Goal: Task Accomplishment & Management: Manage account settings

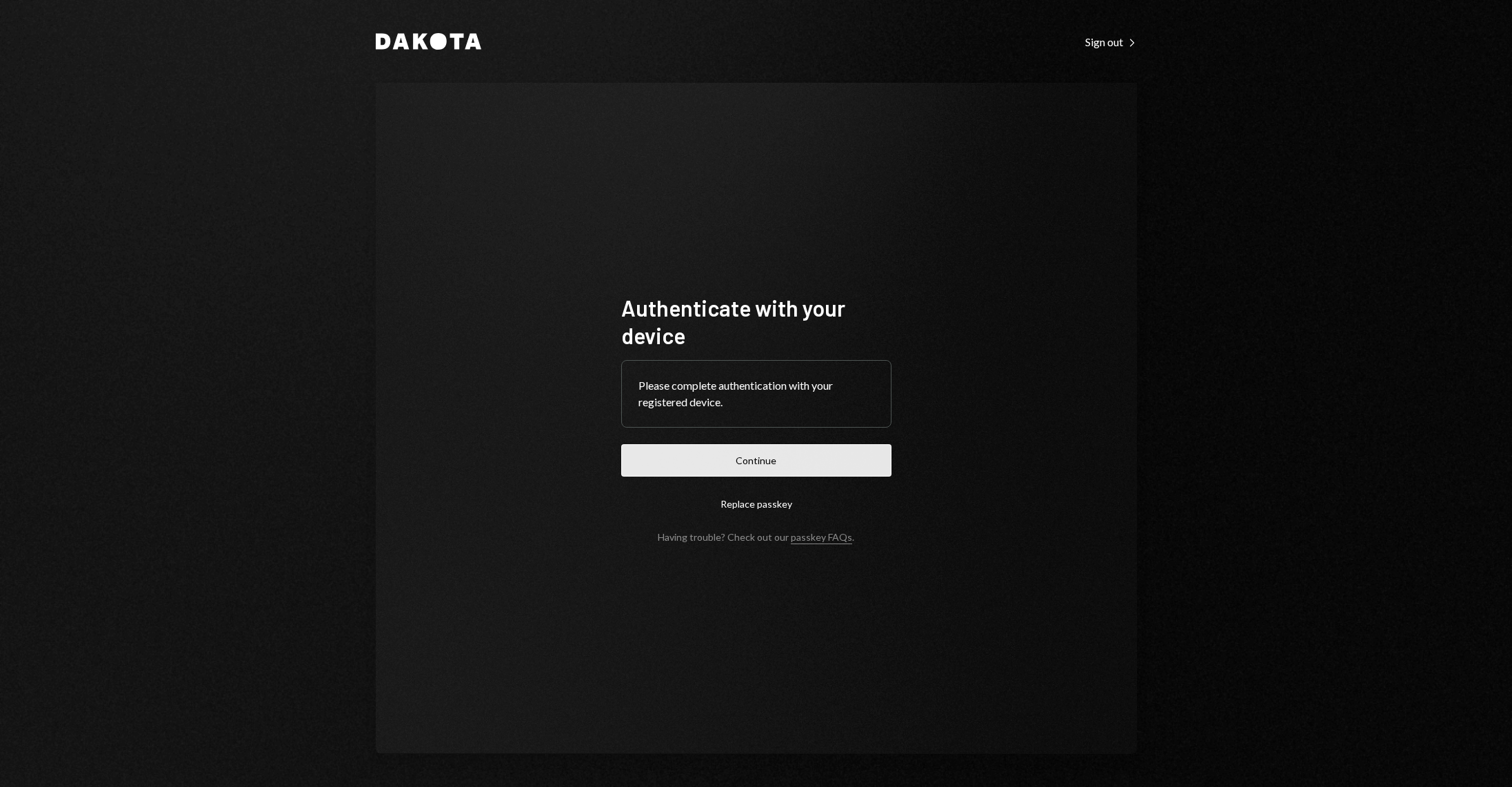
click at [787, 453] on button "Continue" at bounding box center [756, 460] width 270 height 32
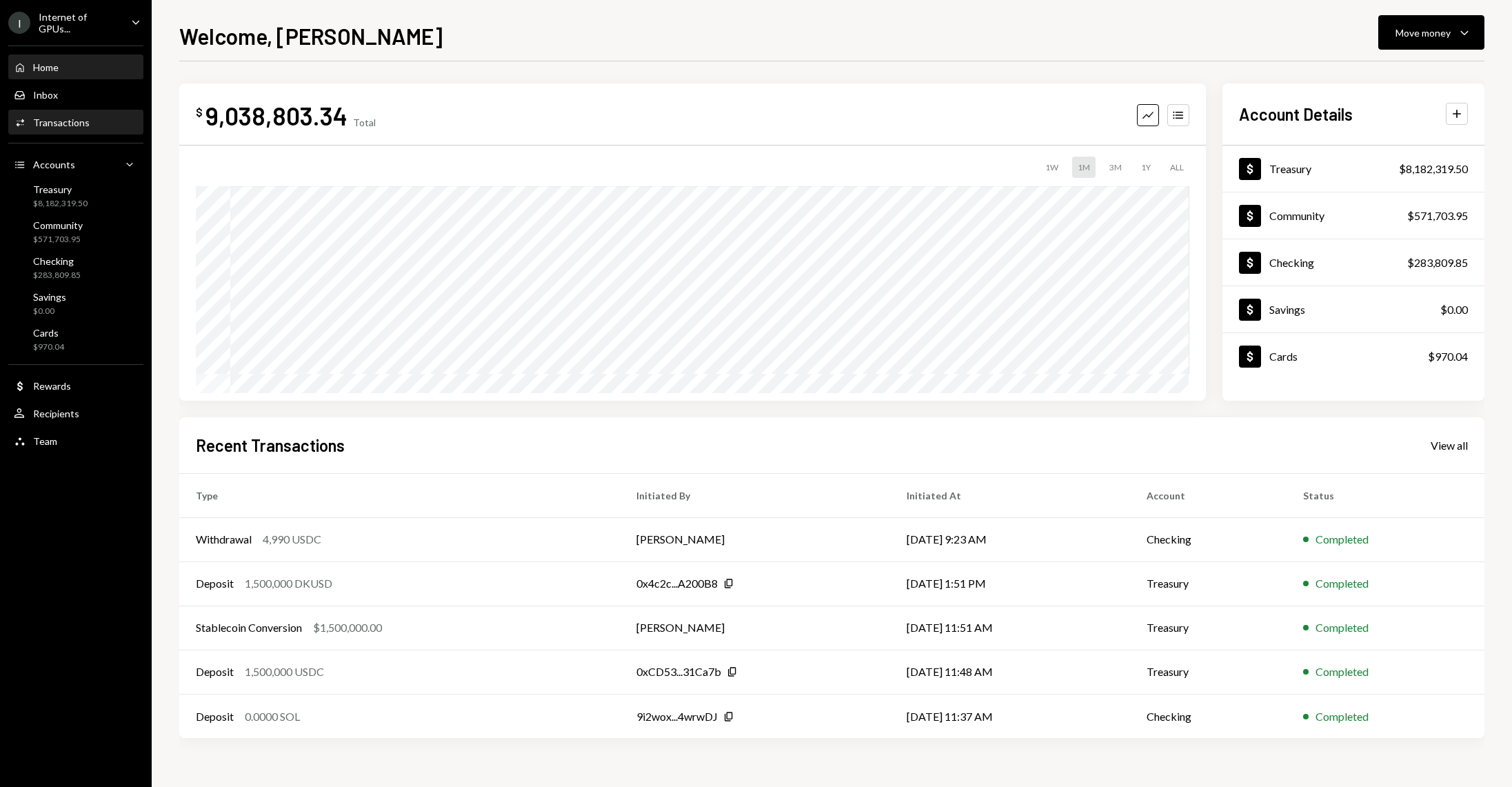
click at [100, 111] on div "Activities Transactions" at bounding box center [76, 123] width 124 height 23
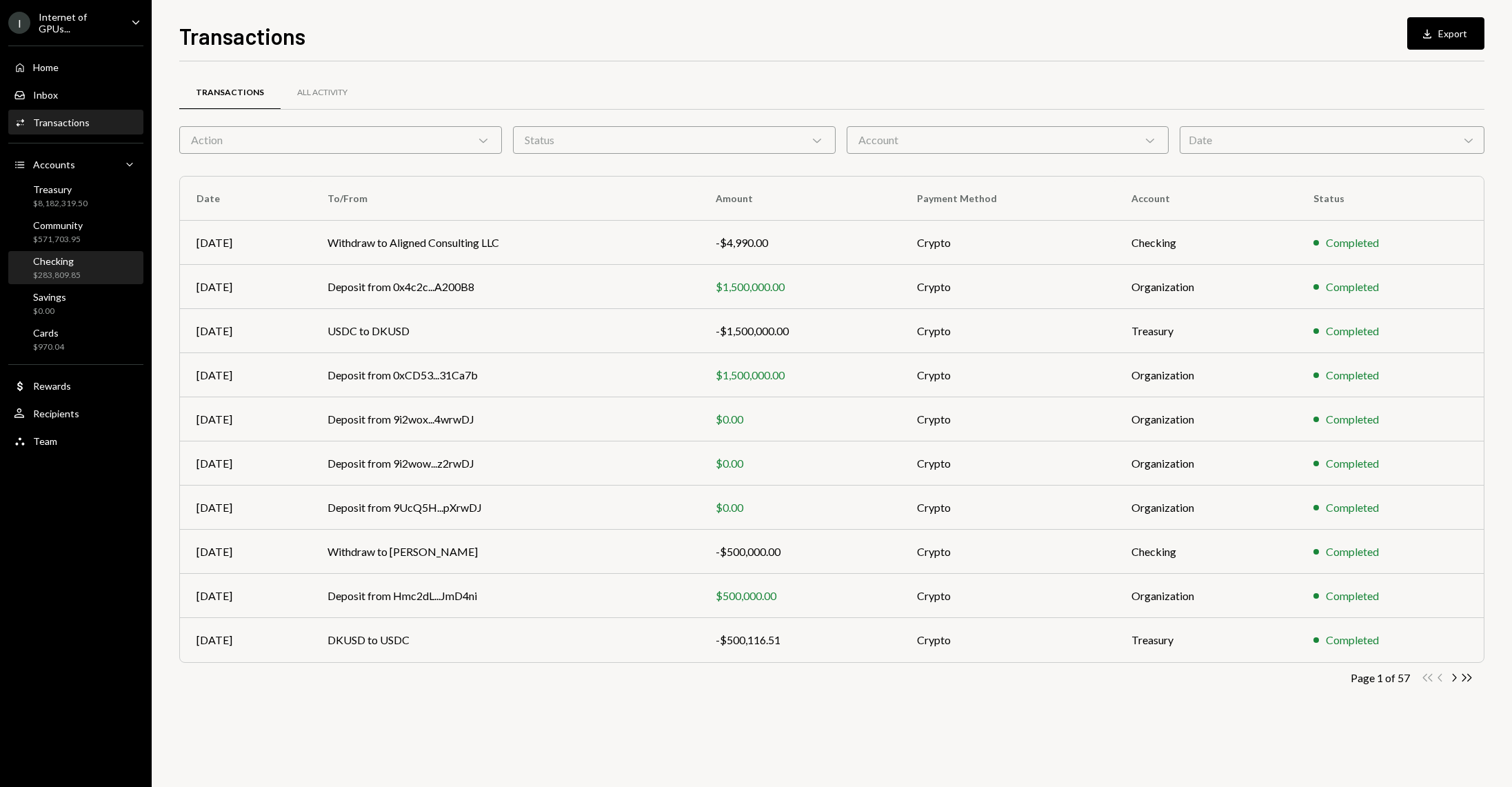
click at [73, 276] on div "$283,809.85" at bounding box center [56, 275] width 48 height 12
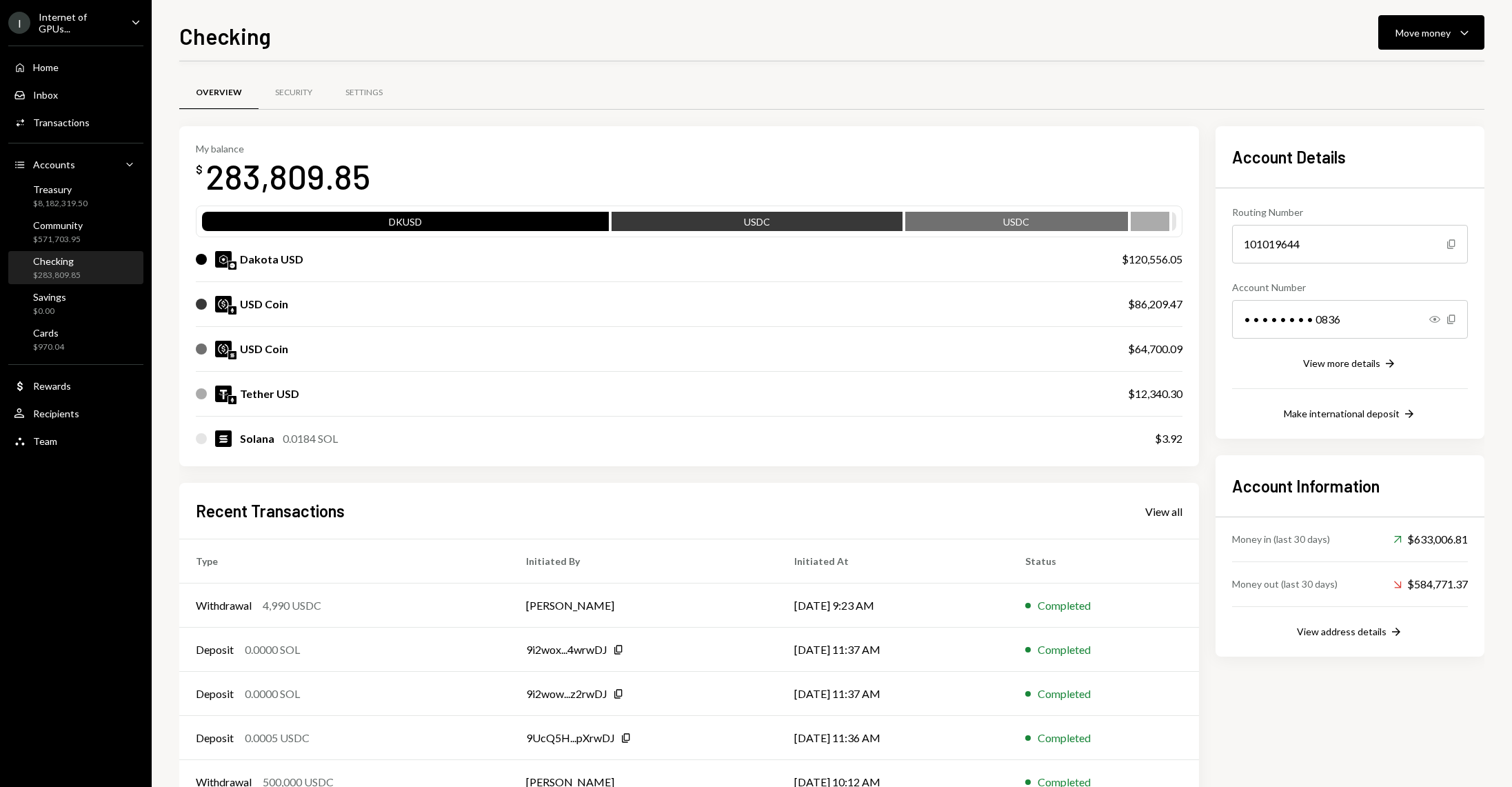
scroll to position [43, 0]
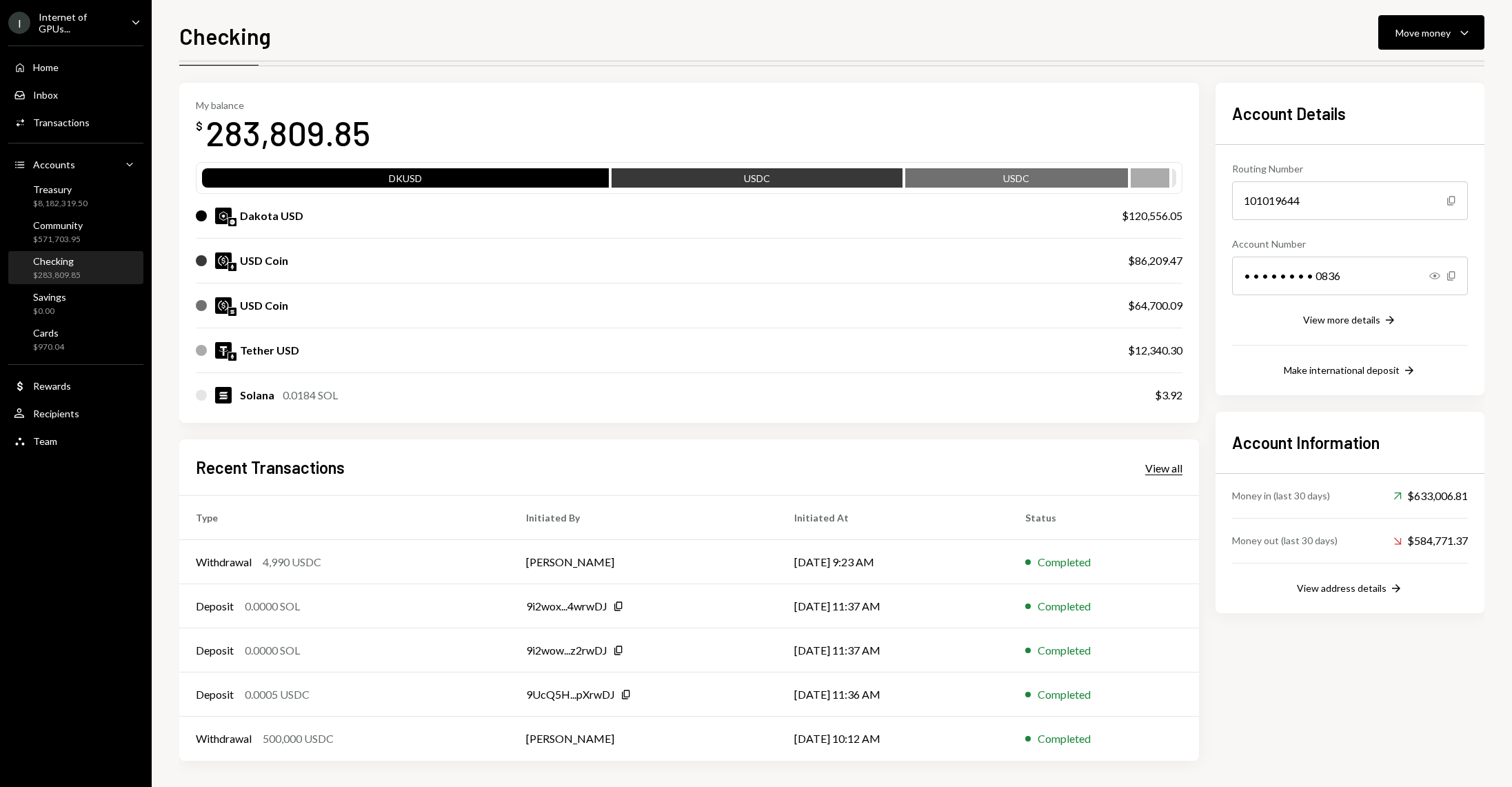
click at [1170, 466] on div "View all" at bounding box center [1164, 468] width 38 height 14
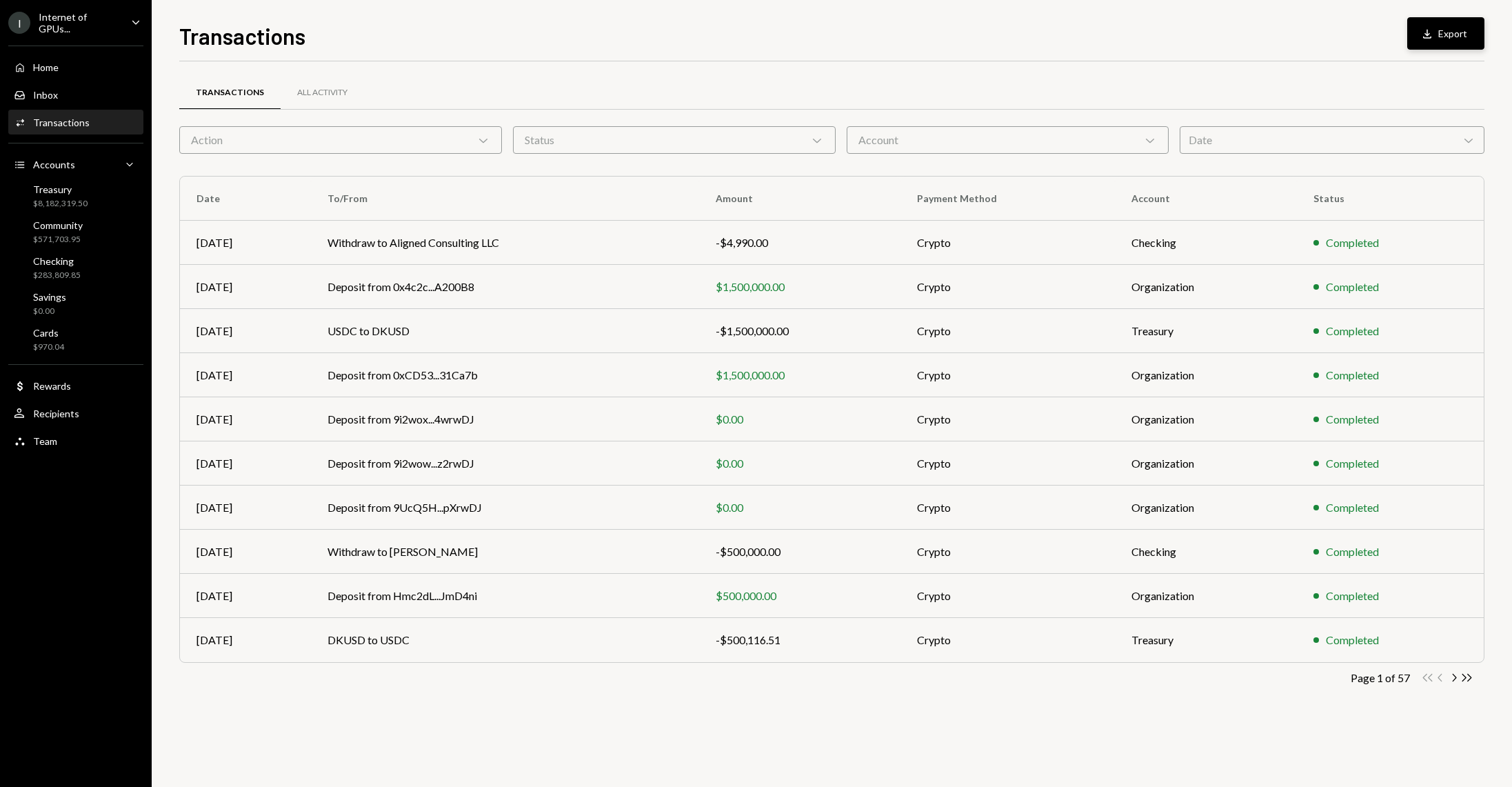
click at [1440, 47] on button "Download Export" at bounding box center [1445, 33] width 77 height 32
click at [93, 408] on div "User Recipients" at bounding box center [76, 414] width 124 height 13
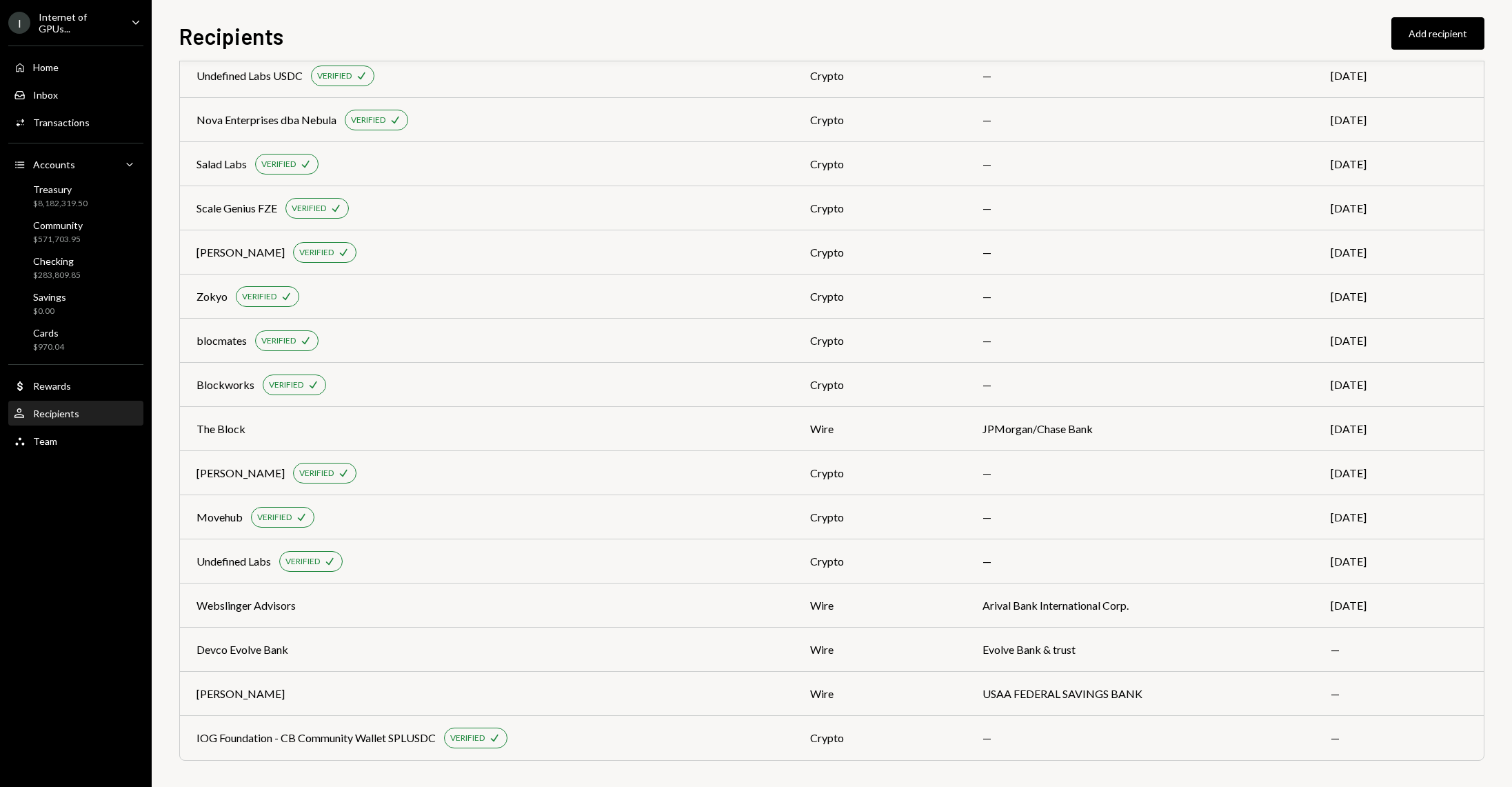
scroll to position [872, 0]
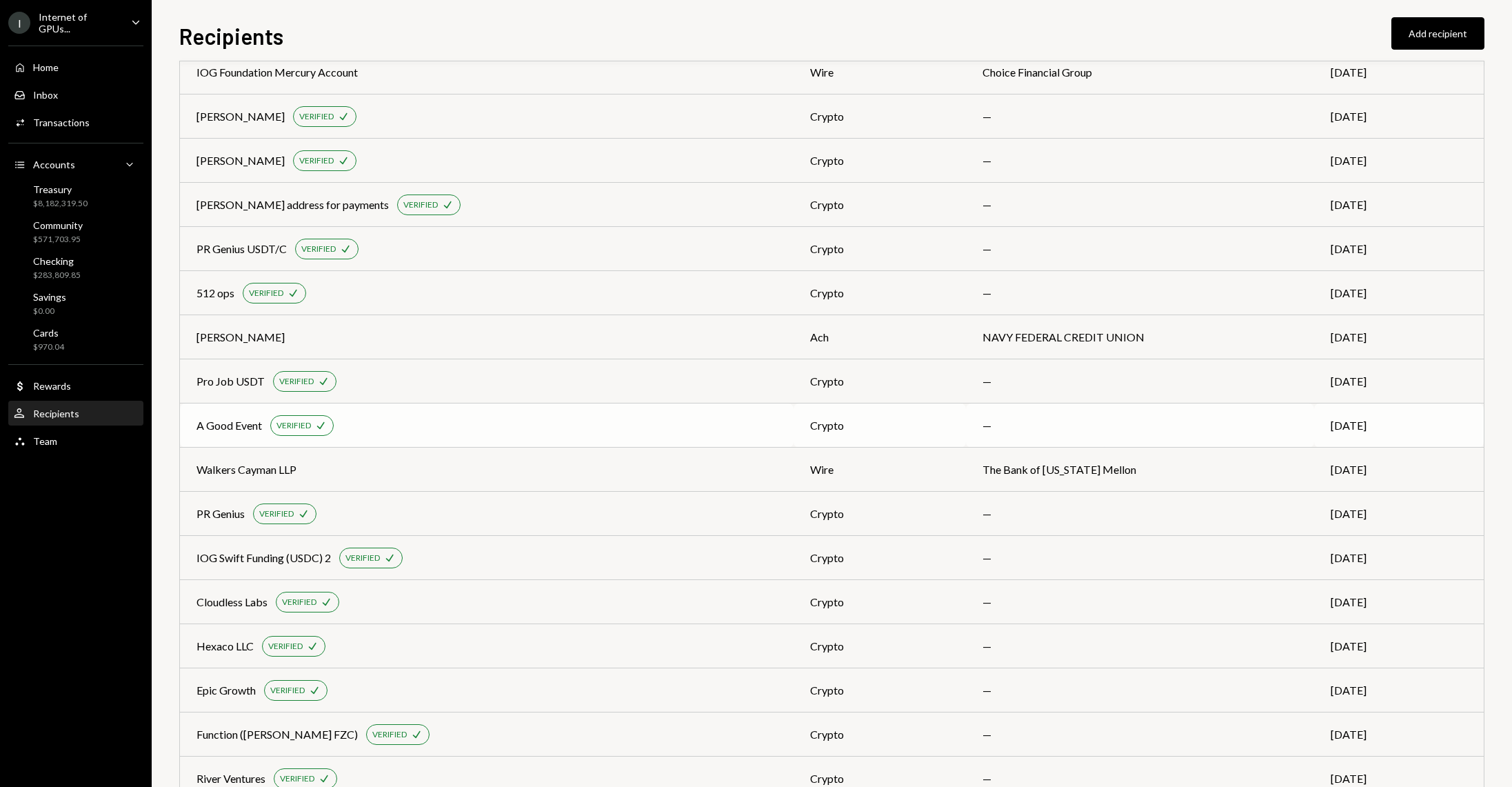
click at [501, 424] on div "A Good Event VERIFIED Check" at bounding box center [487, 425] width 581 height 20
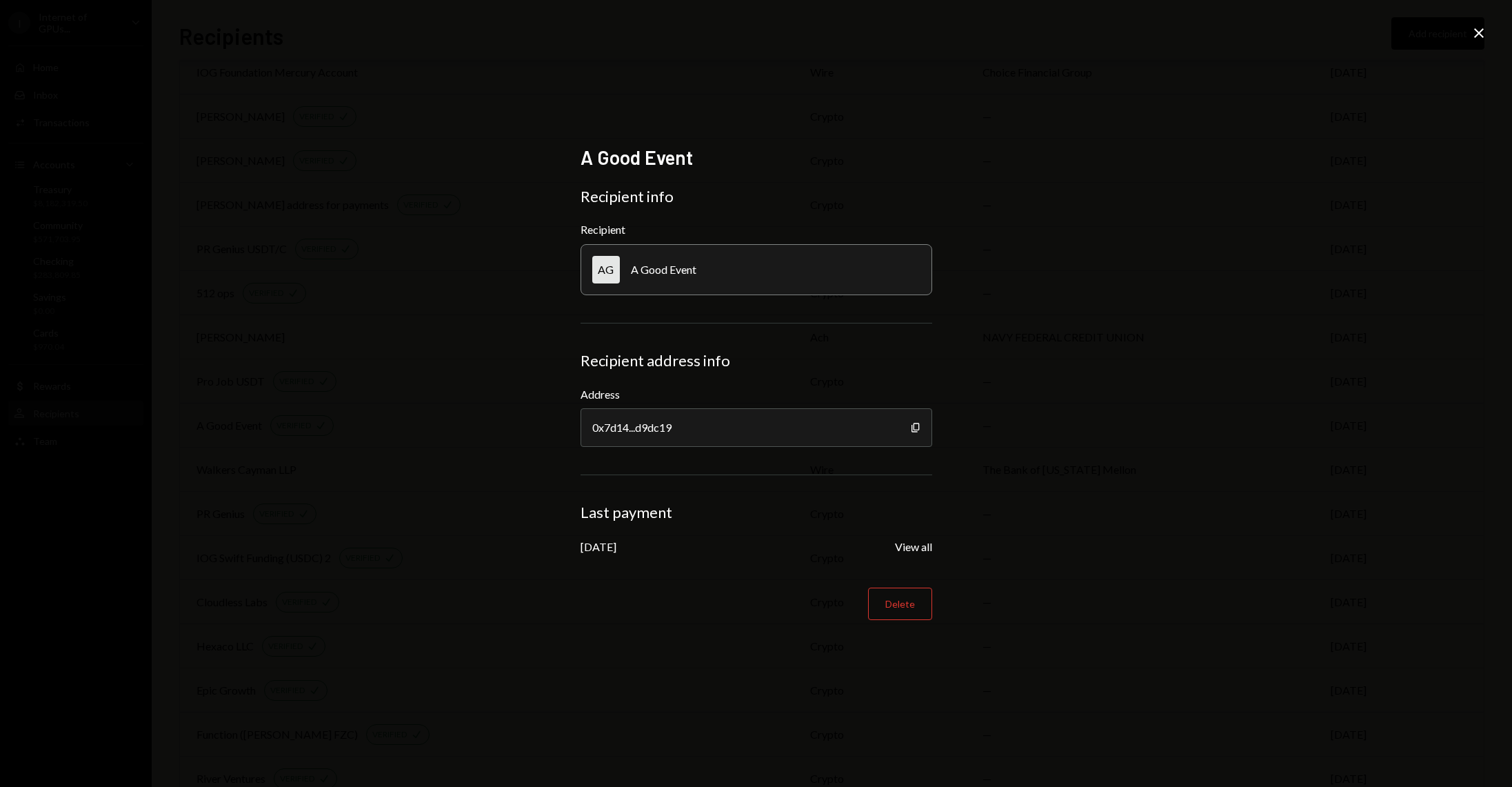
click at [1483, 33] on icon "Close" at bounding box center [1478, 33] width 16 height 16
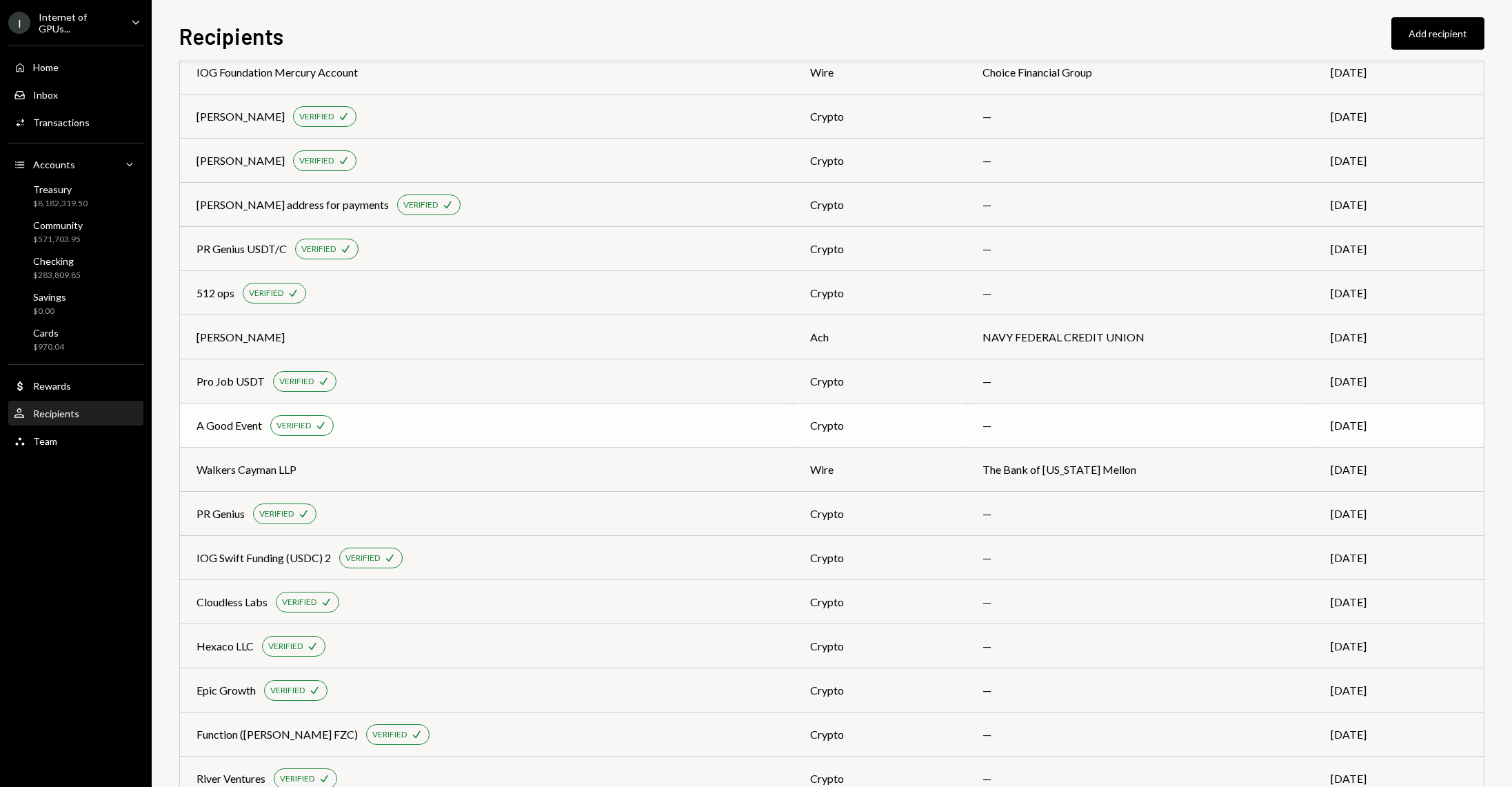
click at [646, 422] on div "A Good Event VERIFIED Check" at bounding box center [487, 425] width 581 height 20
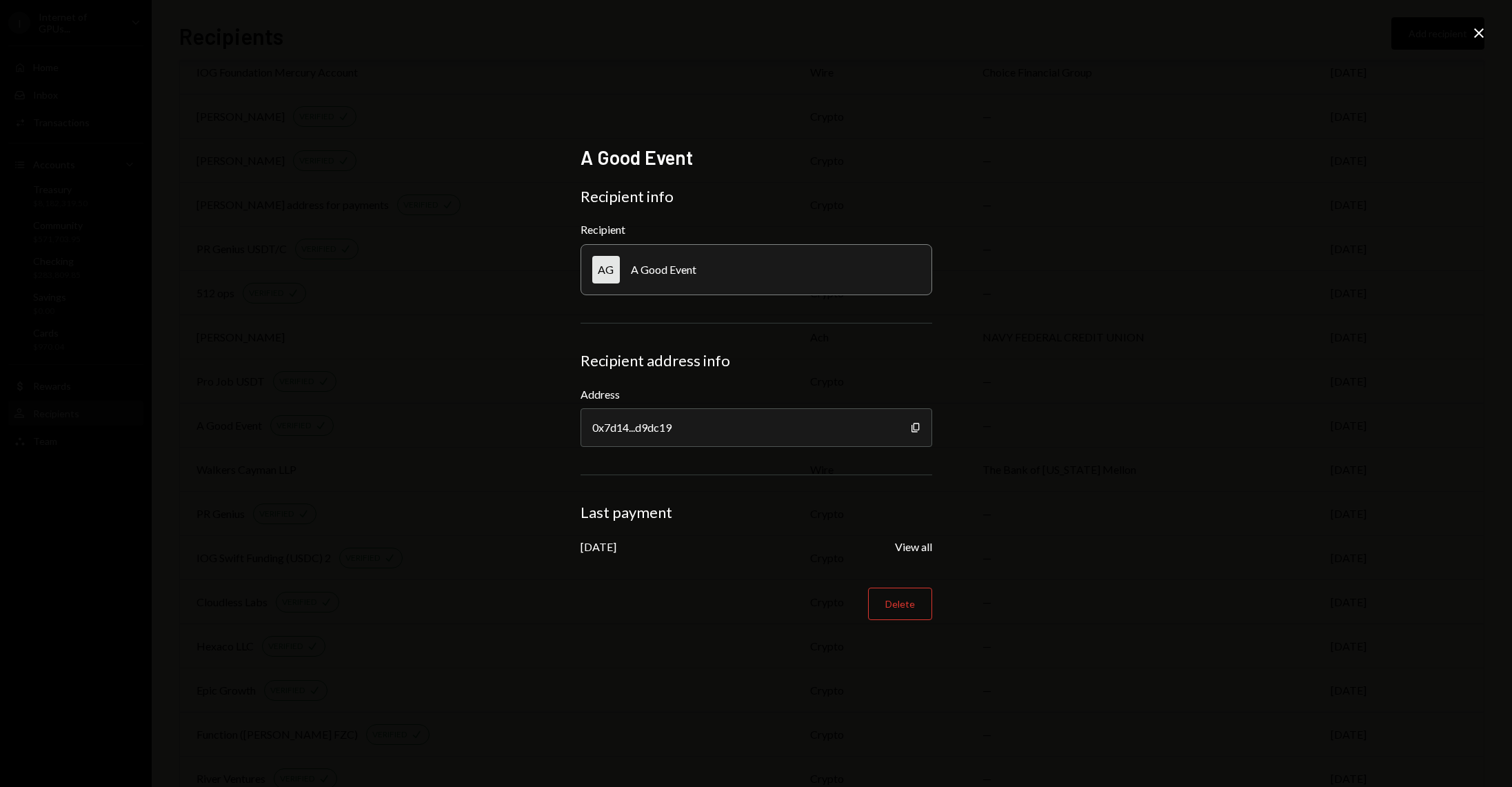
click at [918, 435] on div "Copy" at bounding box center [916, 428] width 11 height 38
click at [918, 428] on icon "Copy" at bounding box center [916, 428] width 11 height 11
click at [917, 426] on icon "Copy" at bounding box center [916, 428] width 11 height 11
